Goal: Feedback & Contribution: Leave review/rating

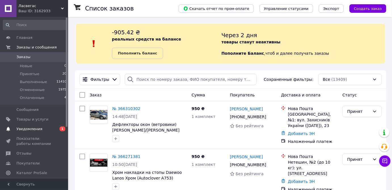
click at [32, 130] on span "Уведомления" at bounding box center [29, 129] width 26 height 5
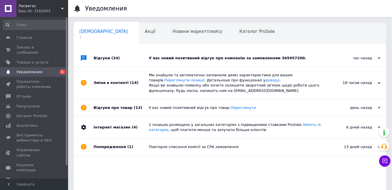
click at [230, 59] on div "У вас новий позитивний відгук про компанію за замовленням 365957200." at bounding box center [236, 58] width 175 height 5
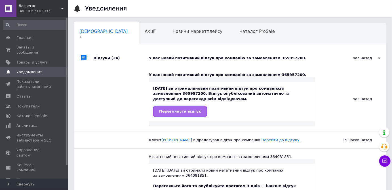
click at [182, 110] on span "Переглянути відгук" at bounding box center [180, 111] width 42 height 4
click at [32, 48] on span "Заказы и сообщения" at bounding box center [34, 50] width 36 height 10
